Goal: Task Accomplishment & Management: Manage account settings

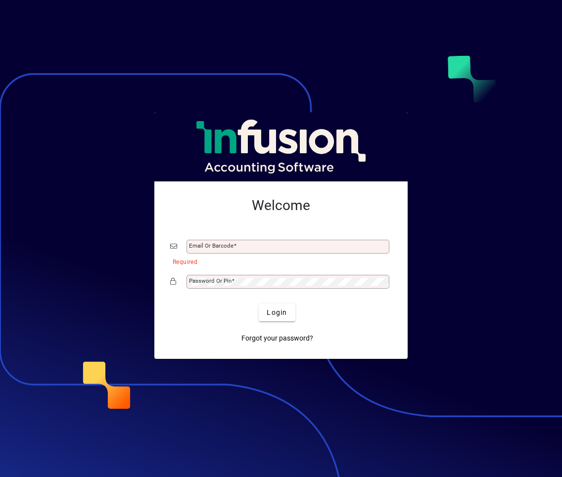
type input "**********"
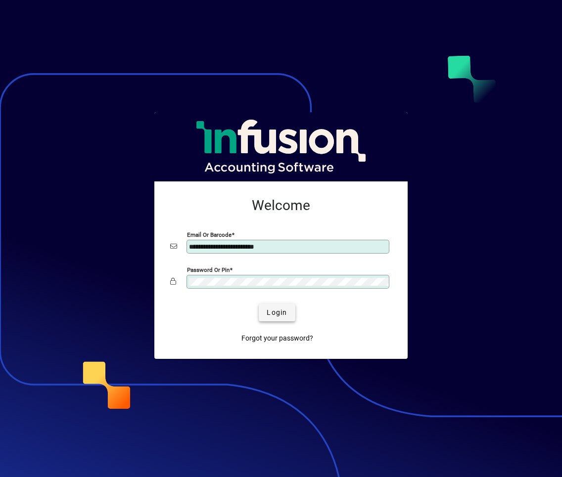
click at [276, 308] on span "Login" at bounding box center [277, 313] width 20 height 10
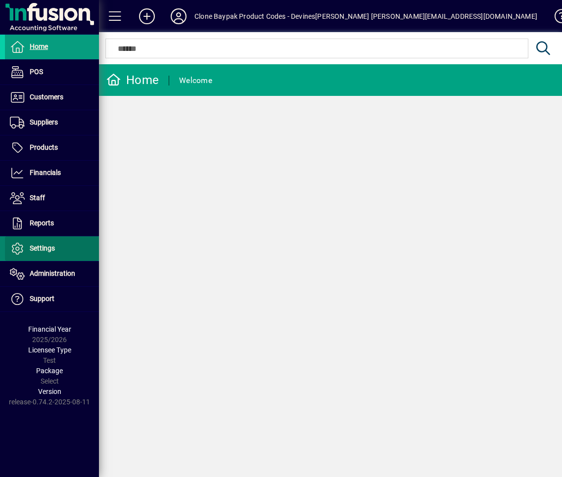
click at [42, 243] on span "Settings" at bounding box center [30, 249] width 50 height 12
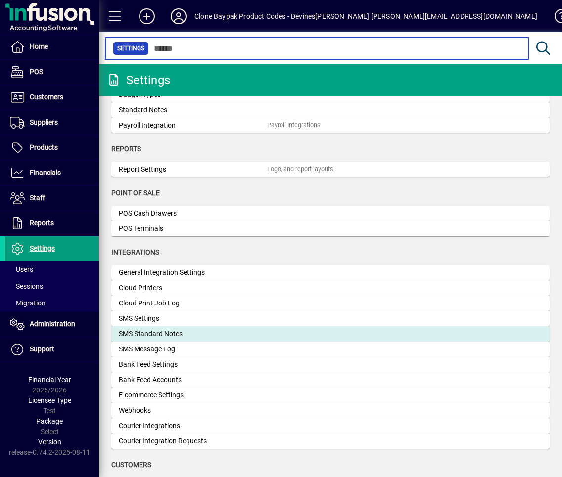
scroll to position [252, 0]
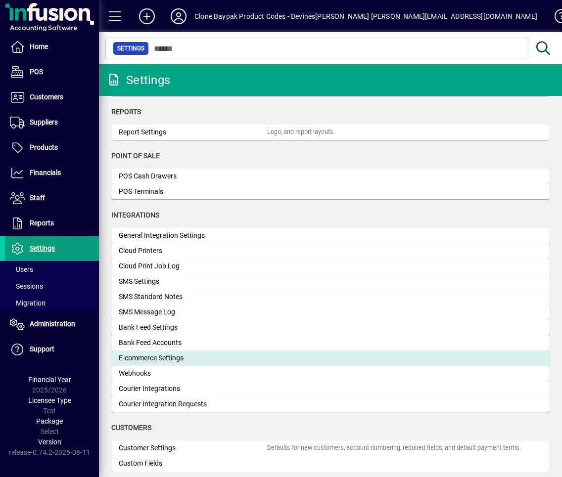
click at [184, 362] on div "E-commerce Settings" at bounding box center [193, 358] width 148 height 10
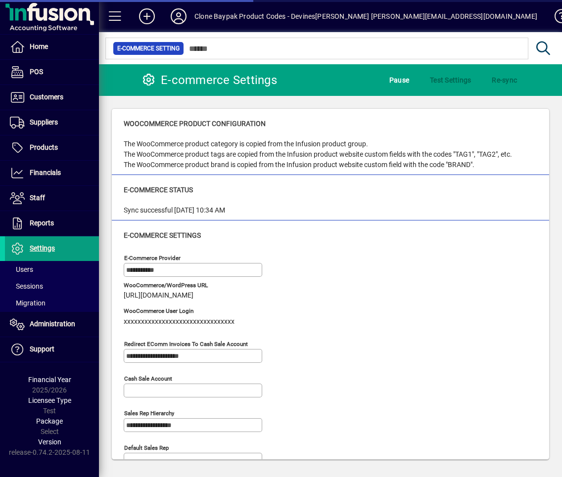
type input "**********"
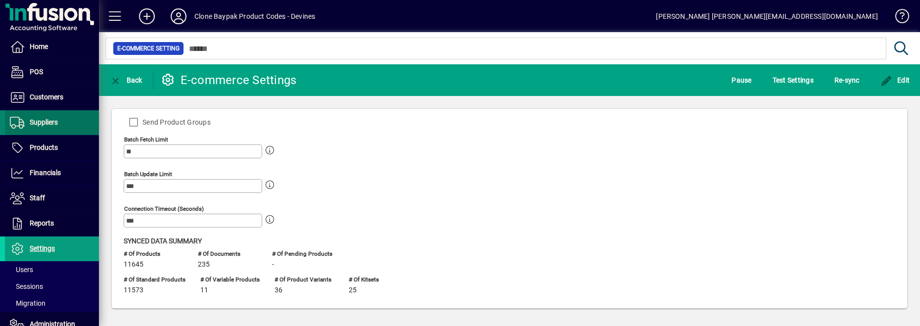
click at [43, 116] on link "Suppliers" at bounding box center [52, 122] width 94 height 25
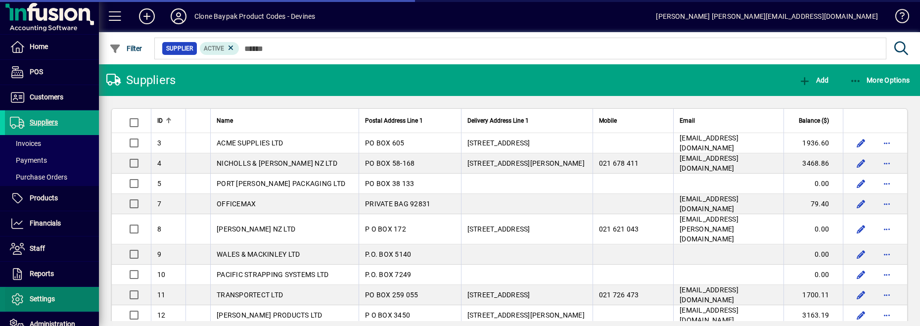
click at [34, 289] on span at bounding box center [52, 299] width 94 height 24
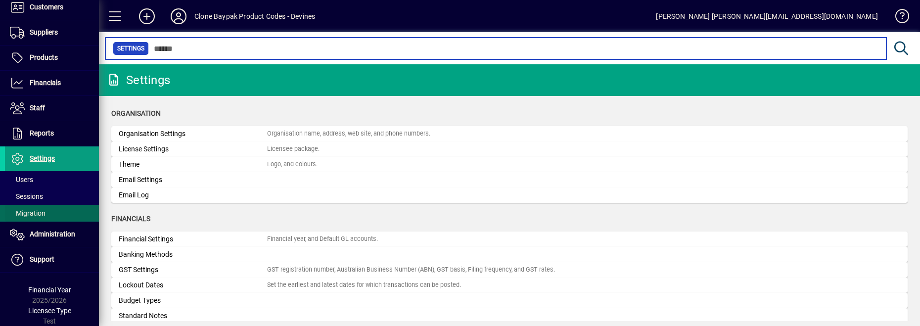
scroll to position [101, 0]
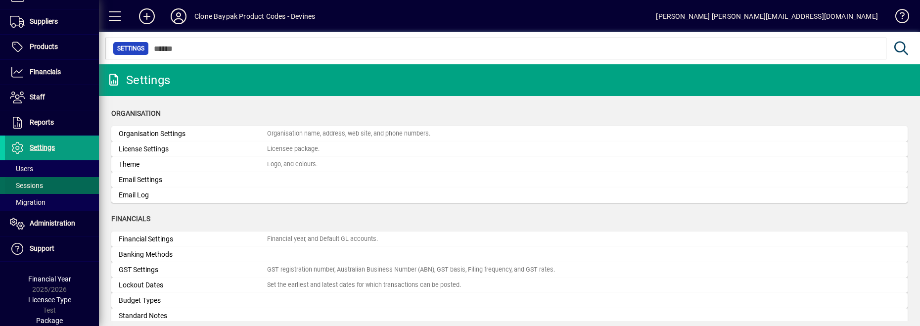
click at [38, 185] on span "Sessions" at bounding box center [26, 186] width 33 height 8
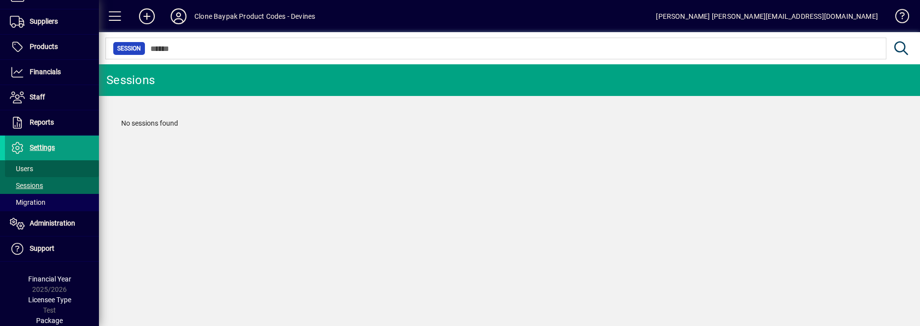
click at [30, 170] on span "Users" at bounding box center [21, 169] width 23 height 8
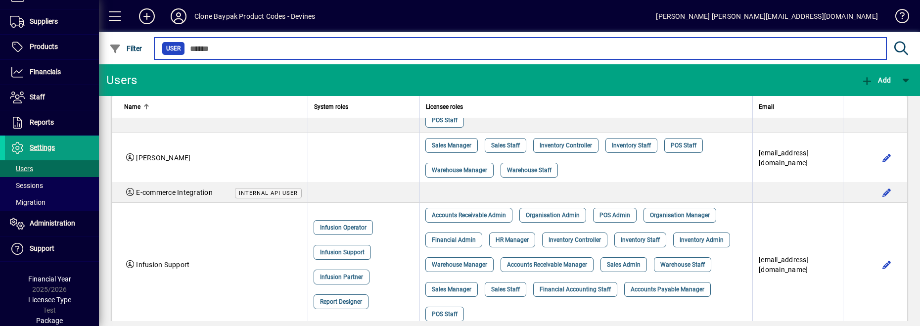
scroll to position [252, 0]
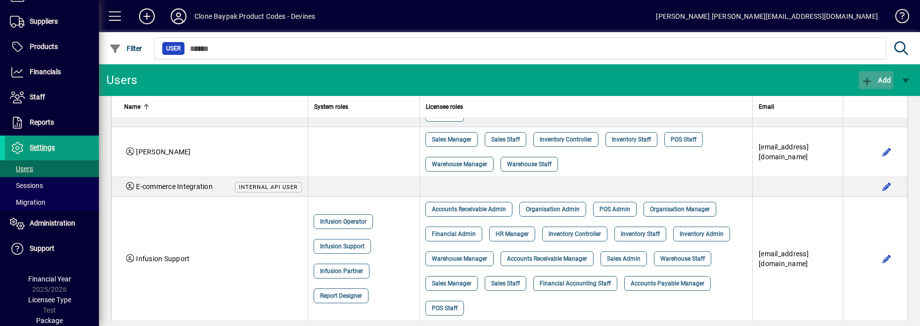
click at [561, 78] on span "Add" at bounding box center [876, 80] width 30 height 8
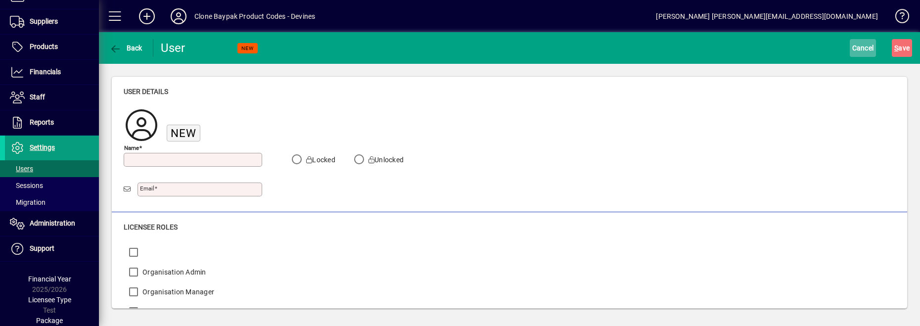
click at [561, 45] on span "Cancel" at bounding box center [863, 48] width 22 height 16
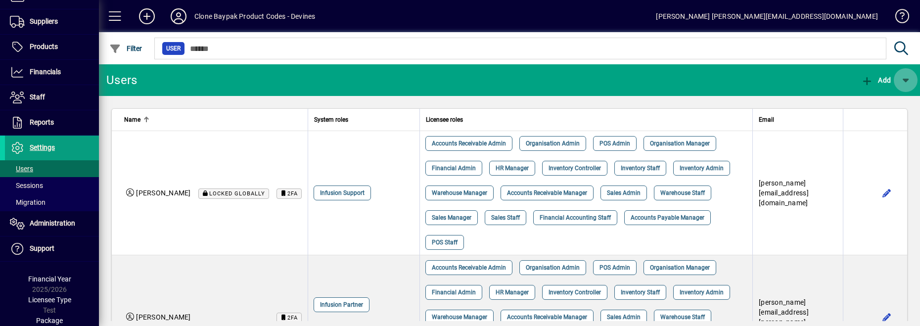
click at [561, 86] on span "button" at bounding box center [906, 80] width 24 height 24
click at [404, 116] on div at bounding box center [460, 163] width 920 height 326
click at [561, 85] on span "button" at bounding box center [906, 80] width 24 height 24
click at [561, 111] on span "button" at bounding box center [869, 106] width 79 height 24
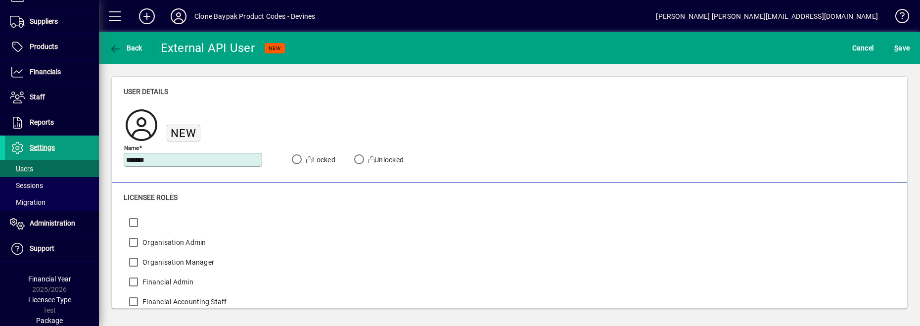
type input "*******"
click at [417, 115] on div "New" at bounding box center [271, 127] width 294 height 41
click at [561, 48] on span "S ave" at bounding box center [901, 48] width 15 height 16
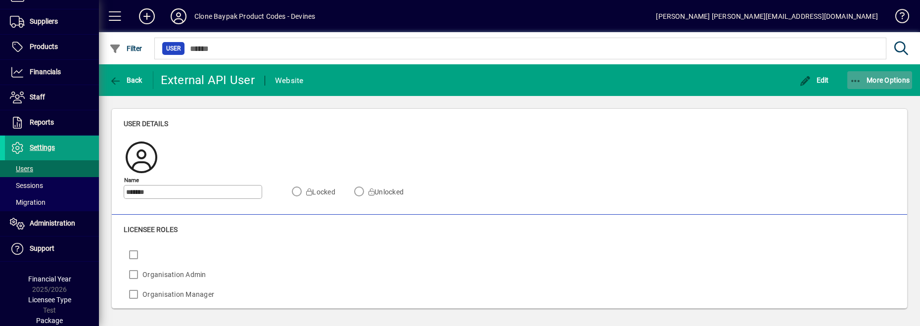
click at [561, 84] on icon "button" at bounding box center [856, 81] width 12 height 10
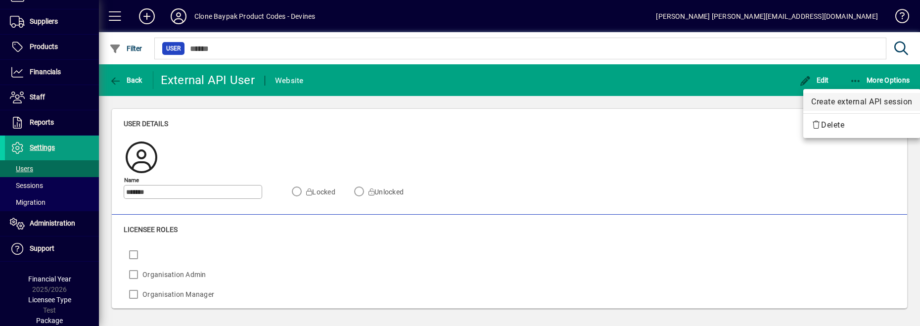
click at [561, 96] on span "Create external API session" at bounding box center [861, 102] width 101 height 12
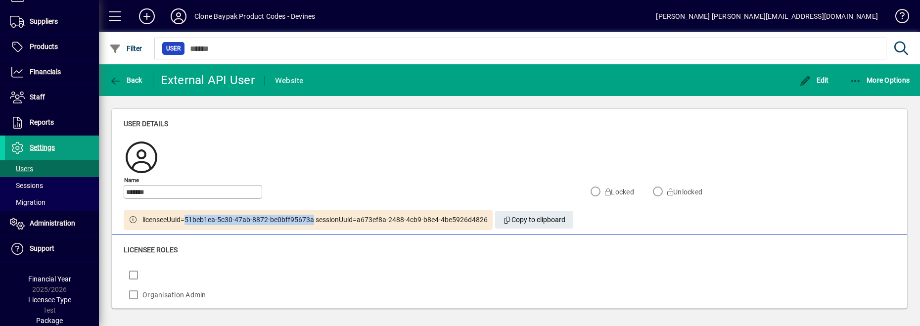
drag, startPoint x: 185, startPoint y: 219, endPoint x: 313, endPoint y: 222, distance: 127.6
click at [313, 222] on span "licenseeUuid=51beb1ea-5c30-47ab-8872-be0bff95673a sessionUuid=a673ef8a-2488-4cb…" at bounding box center [314, 220] width 345 height 10
copy span "51beb1ea-5c30-47ab-8872-be0bff95673a"
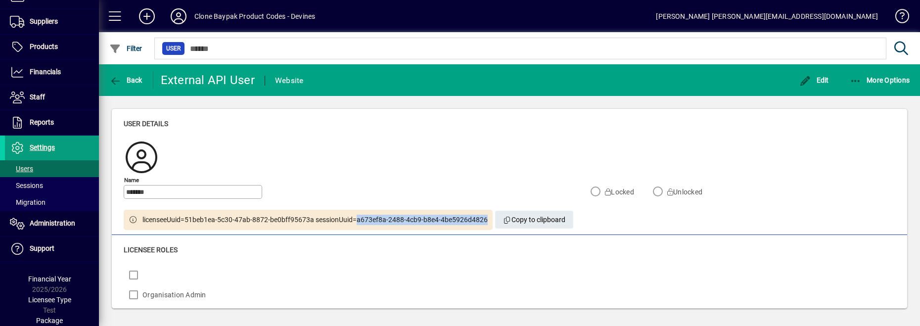
drag, startPoint x: 356, startPoint y: 219, endPoint x: 492, endPoint y: 222, distance: 135.5
click at [492, 222] on div "licenseeUuid=51beb1ea-5c30-47ab-8872-be0bff95673a sessionUuid=a673ef8a-2488-4cb…" at bounding box center [350, 220] width 452 height 20
copy span "a673ef8a-2488-4cb9-b8e4-4be5926d4826"
click at [561, 126] on div "User details" at bounding box center [510, 124] width 772 height 10
click at [178, 23] on icon at bounding box center [179, 16] width 20 height 16
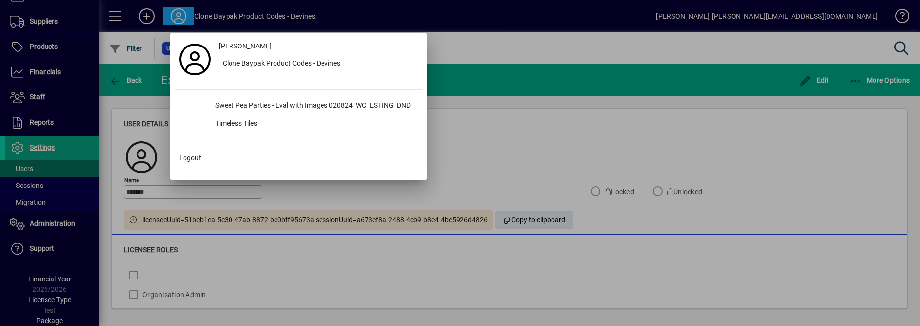
click at [227, 125] on div "Timeless Tiles" at bounding box center [314, 124] width 215 height 18
